Goal: Find specific page/section: Find specific page/section

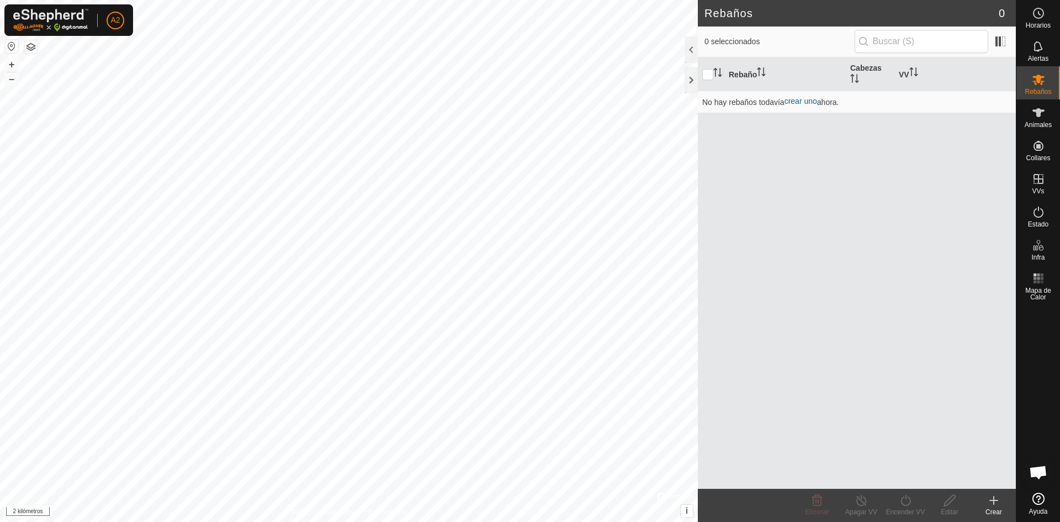
scroll to position [110, 0]
click at [833, 248] on div "Rebaños 0 0 seleccionados Rebaño Cabezas VV No hay rebaños todavía crear uno ah…" at bounding box center [507, 261] width 1015 height 522
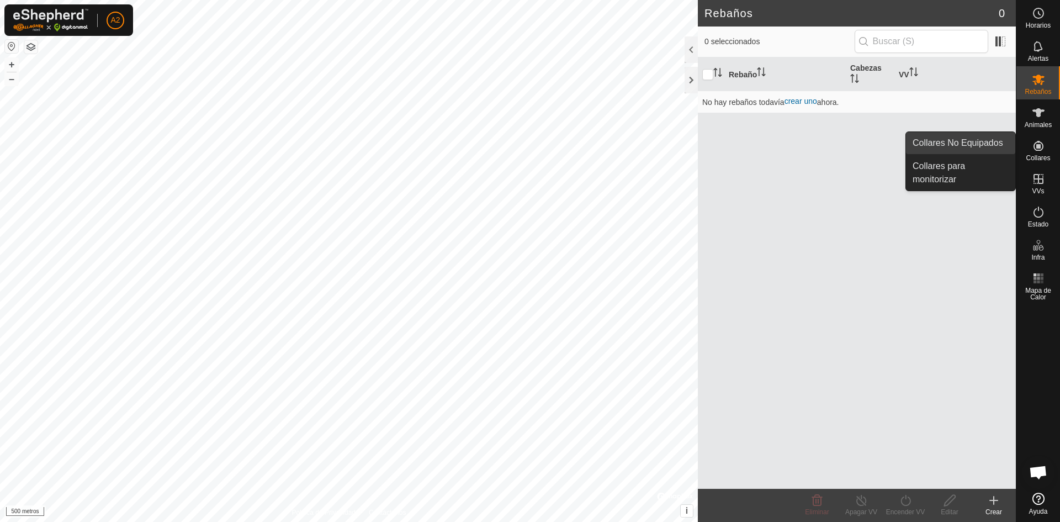
click at [973, 145] on link "Collares No Equipados" at bounding box center [960, 143] width 109 height 22
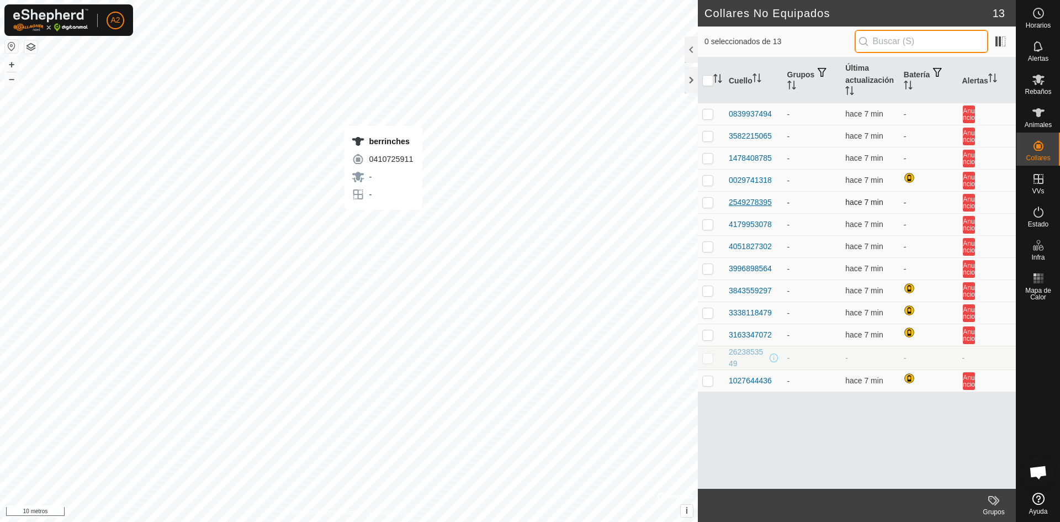
type input "s"
drag, startPoint x: 876, startPoint y: 38, endPoint x: 920, endPoint y: 31, distance: 44.6
click at [920, 31] on input "text" at bounding box center [921, 41] width 134 height 23
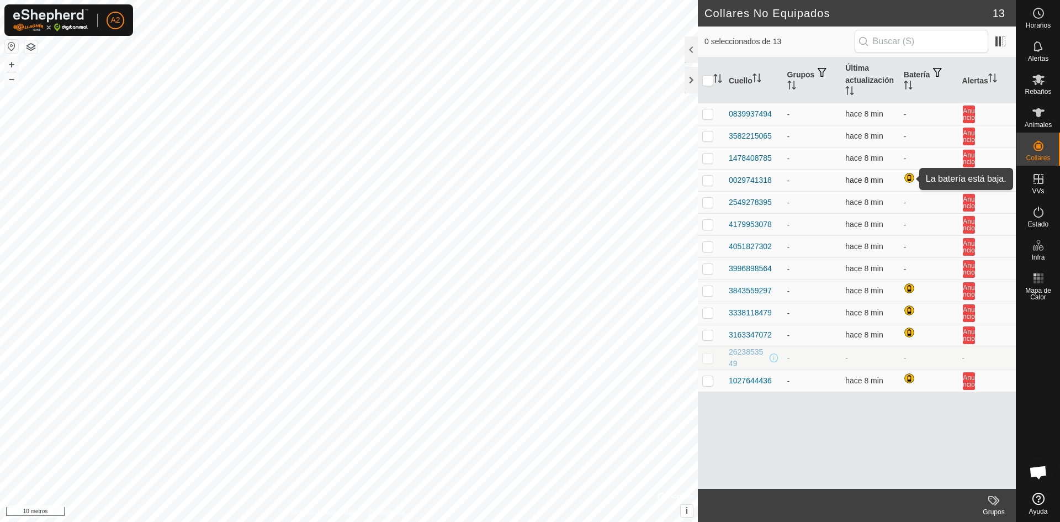
drag, startPoint x: 909, startPoint y: 182, endPoint x: 925, endPoint y: 179, distance: 16.2
click at [924, 179] on td at bounding box center [928, 180] width 58 height 22
